Goal: Task Accomplishment & Management: Manage account settings

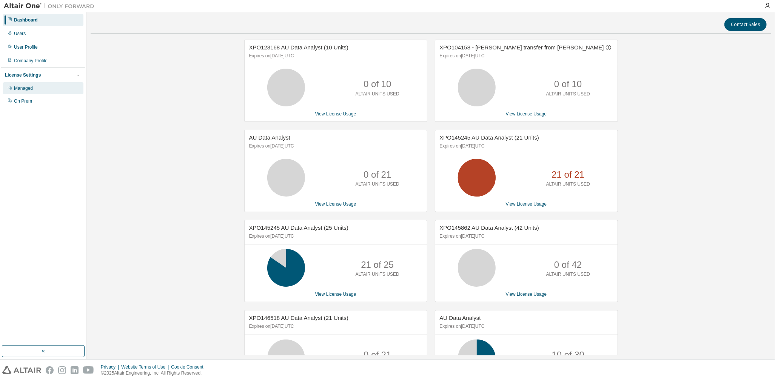
click at [24, 87] on div "Managed" at bounding box center [23, 88] width 19 height 6
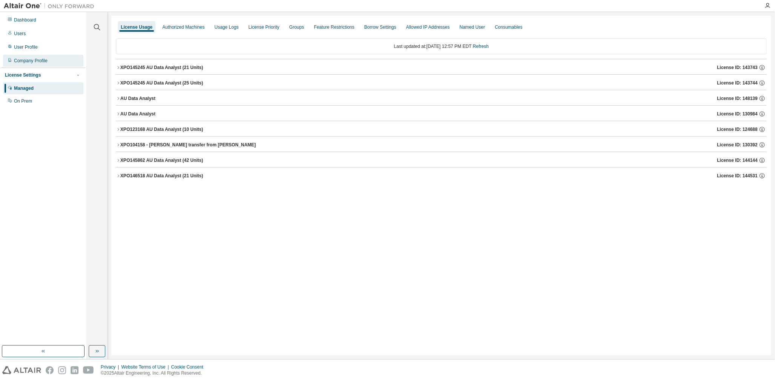
click at [39, 62] on div "Company Profile" at bounding box center [31, 61] width 34 height 6
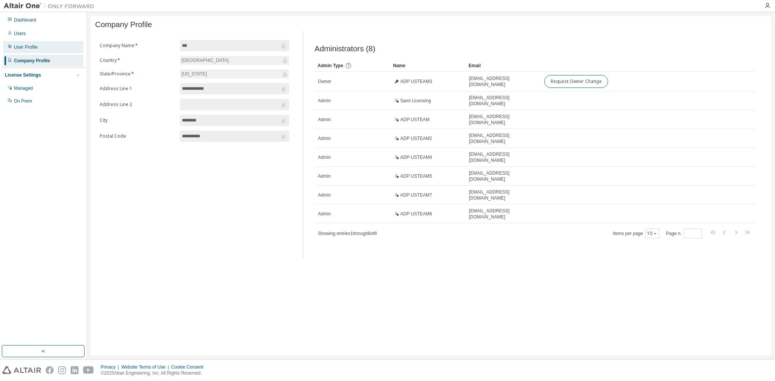
click at [31, 49] on div "User Profile" at bounding box center [26, 47] width 24 height 6
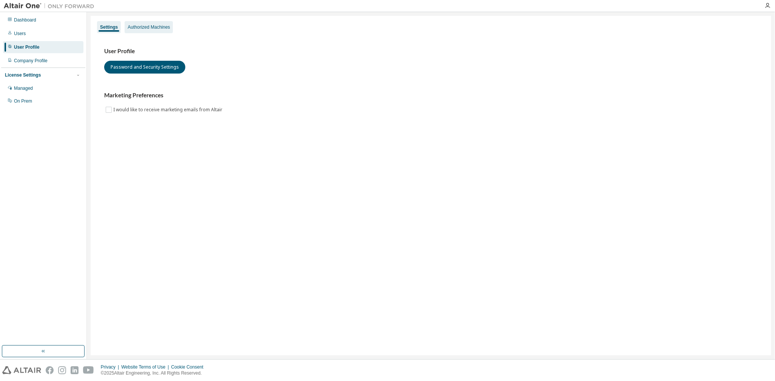
click at [160, 26] on div "Authorized Machines" at bounding box center [149, 27] width 42 height 6
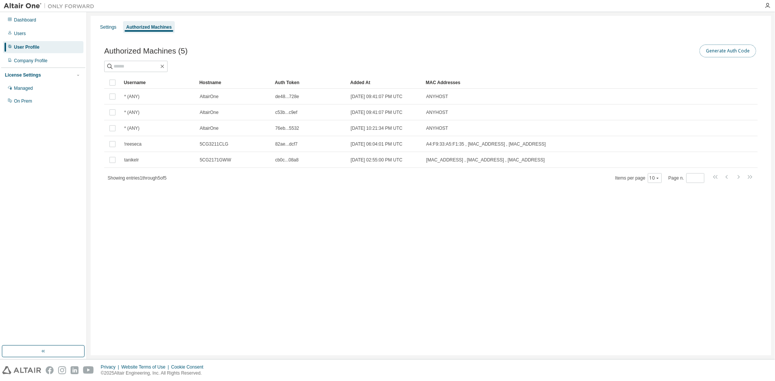
click at [720, 50] on button "Generate Auth Code" at bounding box center [728, 51] width 57 height 13
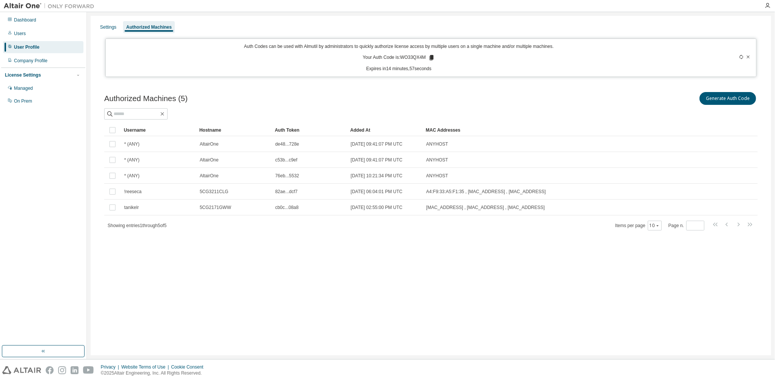
click at [432, 57] on icon at bounding box center [432, 57] width 4 height 5
